Goal: Task Accomplishment & Management: Manage account settings

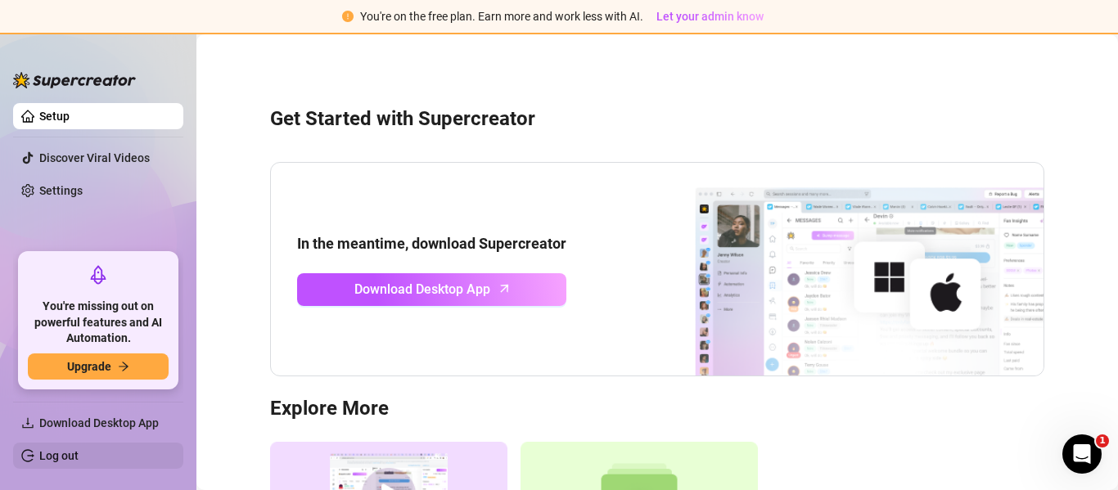
click at [43, 451] on link "Log out" at bounding box center [58, 455] width 39 height 13
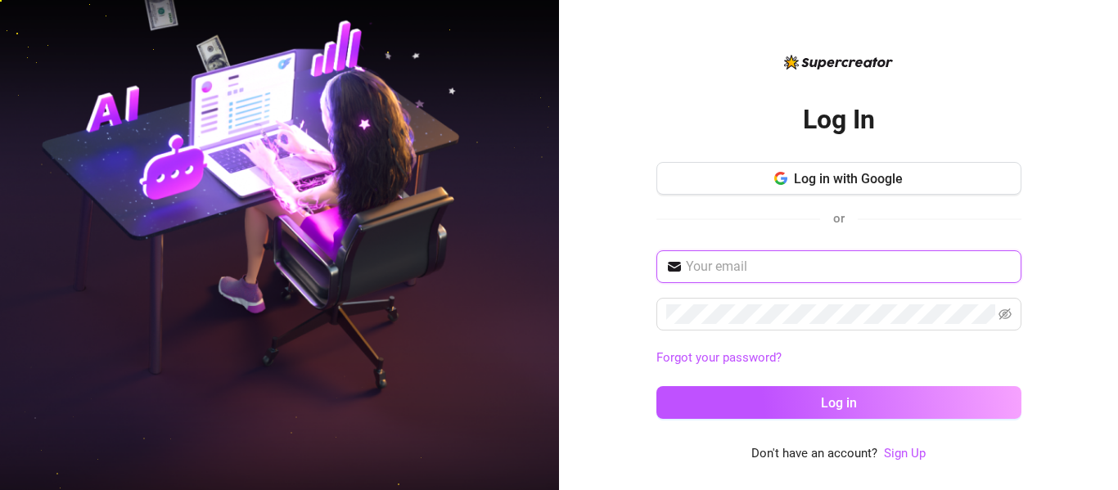
click at [762, 262] on input "text" at bounding box center [849, 267] width 326 height 20
paste input "[EMAIL_ADDRESS][DOMAIN_NAME]:00140982"
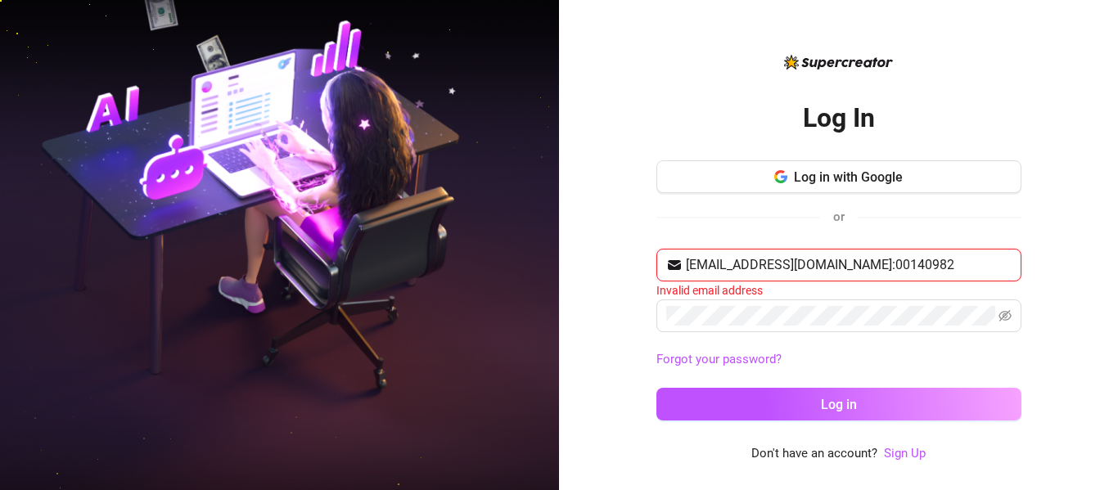
drag, startPoint x: 888, startPoint y: 264, endPoint x: 1085, endPoint y: 278, distance: 197.8
click at [1085, 278] on div "Log In Log in with Google or [EMAIL_ADDRESS][DOMAIN_NAME]:00140982 Invalid emai…" at bounding box center [838, 245] width 559 height 490
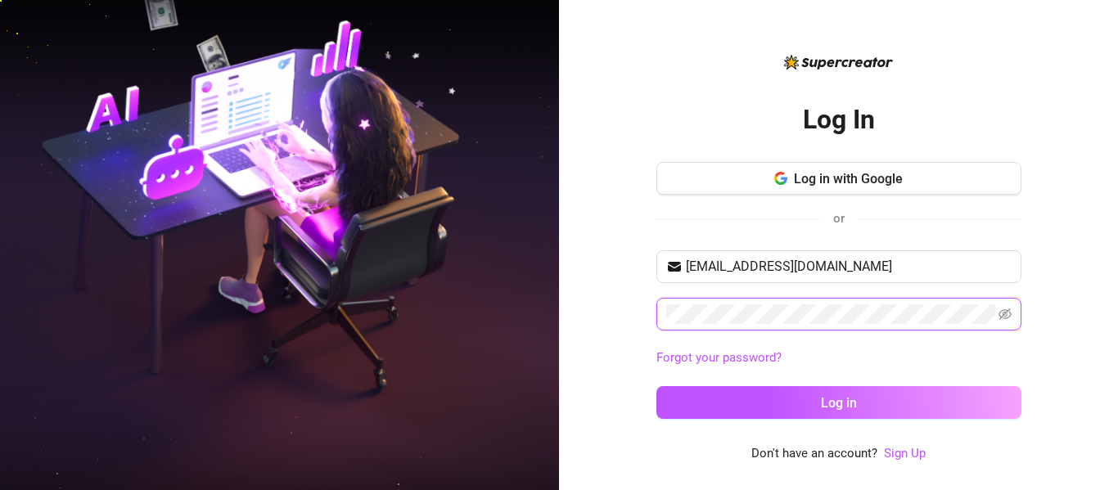
click at [657, 386] on button "Log in" at bounding box center [839, 402] width 365 height 33
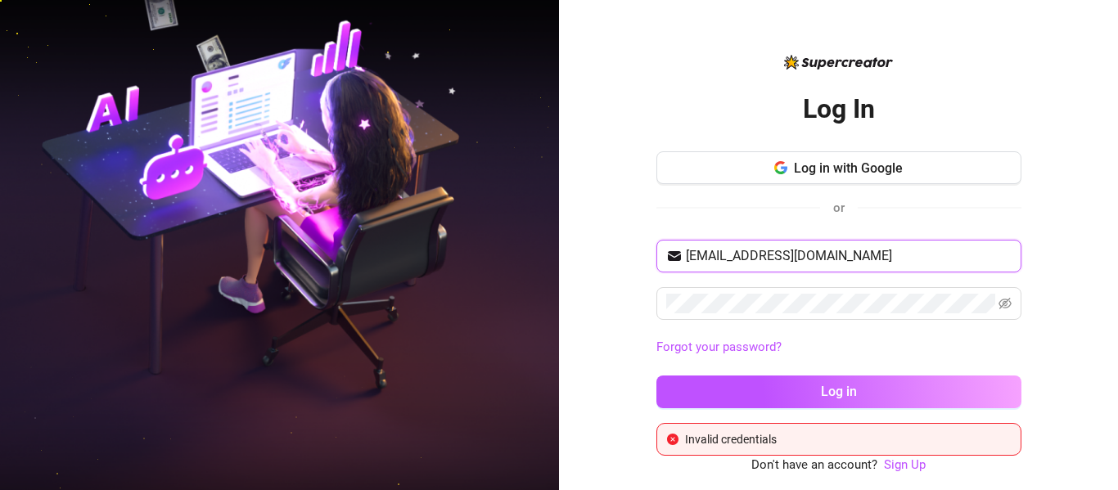
click at [954, 259] on input "[EMAIL_ADDRESS][DOMAIN_NAME]" at bounding box center [849, 256] width 326 height 20
paste input "[EMAIL_ADDRESS][DOMAIN_NAME]:Villegas1597"
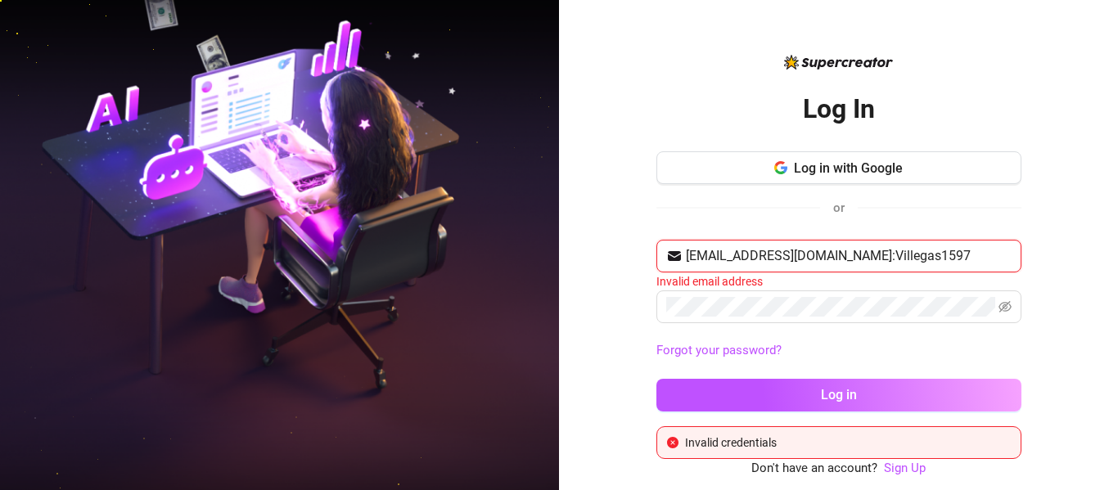
drag, startPoint x: 819, startPoint y: 259, endPoint x: 997, endPoint y: 255, distance: 177.7
click at [997, 255] on input "[EMAIL_ADDRESS][DOMAIN_NAME]:Villegas1597" at bounding box center [849, 256] width 326 height 20
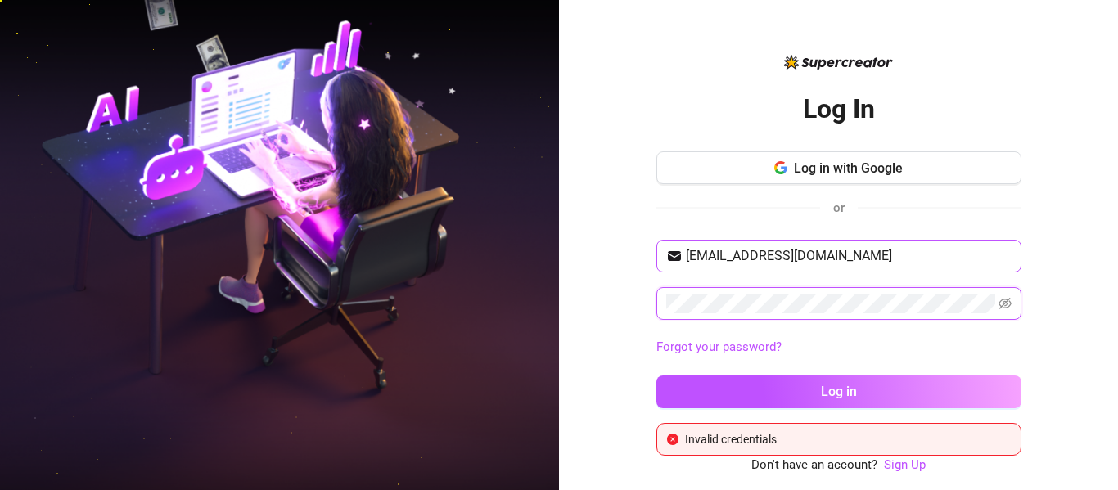
click at [657, 376] on button "Log in" at bounding box center [839, 392] width 365 height 33
click at [937, 249] on input "[EMAIL_ADDRESS][DOMAIN_NAME]" at bounding box center [849, 256] width 326 height 20
paste input "[EMAIL_ADDRESS][DOMAIN_NAME]:qwerty1234!"
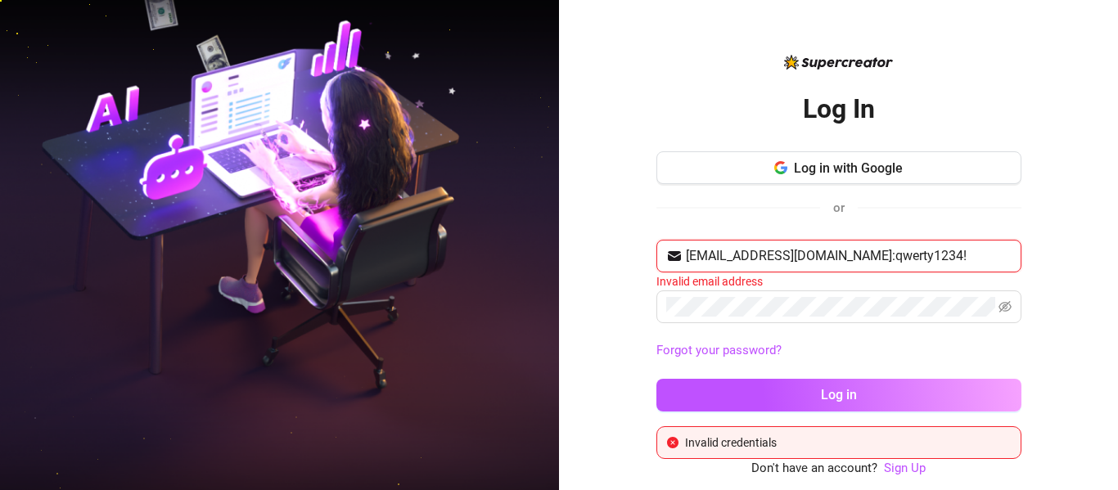
drag, startPoint x: 840, startPoint y: 255, endPoint x: 1039, endPoint y: 254, distance: 198.9
click at [1039, 254] on div "Log In Log in with Google or [EMAIL_ADDRESS][DOMAIN_NAME]:qwerty1234! Invalid e…" at bounding box center [838, 245] width 559 height 490
type input "[EMAIL_ADDRESS][DOMAIN_NAME]"
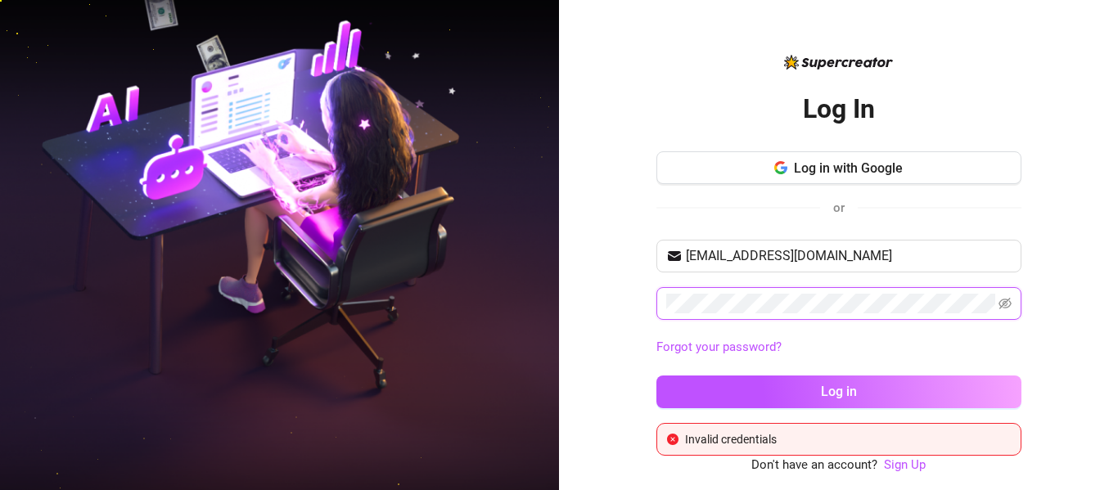
click at [657, 376] on button "Log in" at bounding box center [839, 392] width 365 height 33
